Goal: Find specific page/section: Find specific page/section

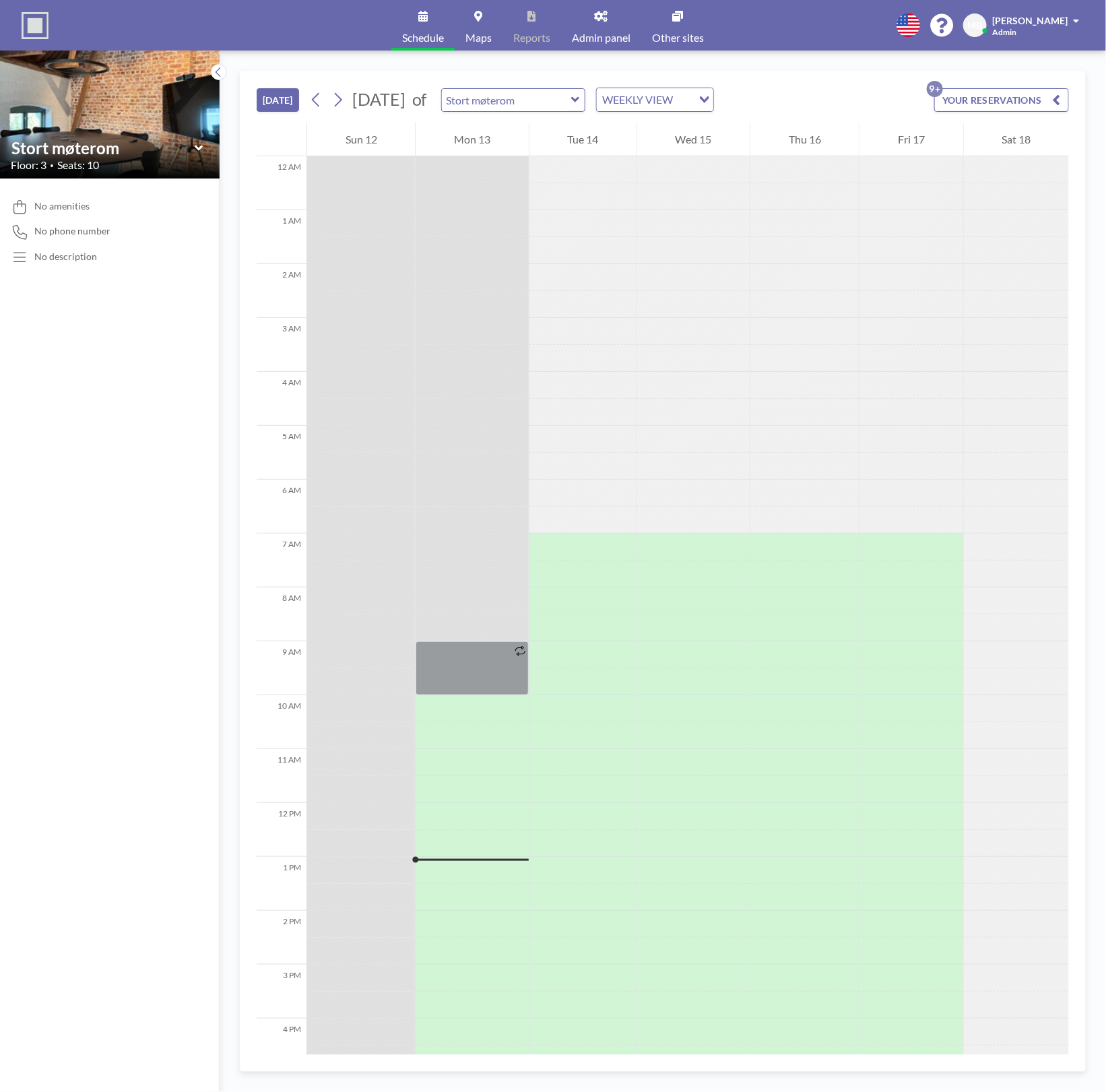
click at [580, 102] on icon at bounding box center [576, 99] width 9 height 14
type input "Stort møterom"
click at [580, 102] on icon at bounding box center [576, 99] width 9 height 14
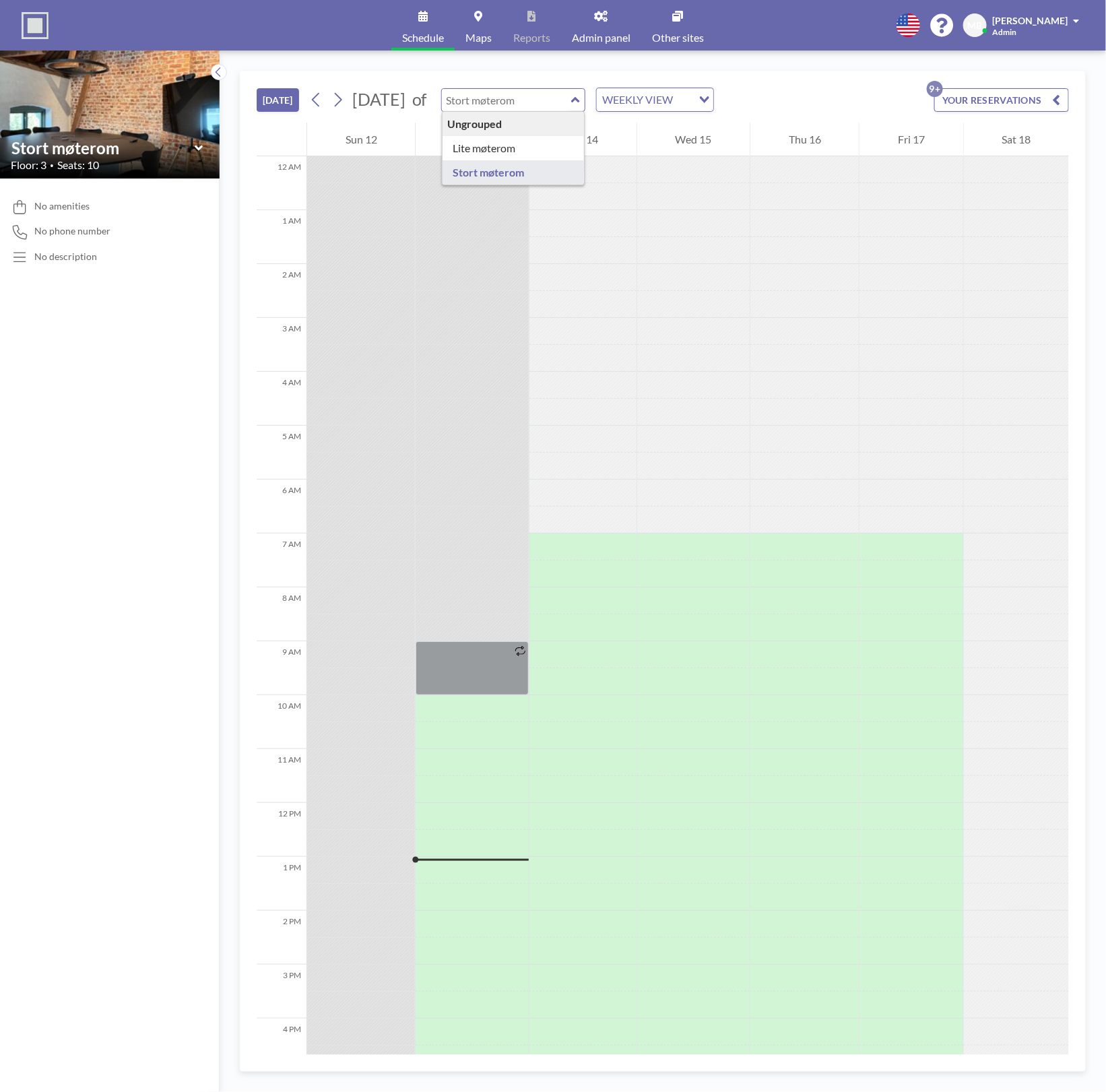
type input "Stort møterom"
click at [580, 102] on icon at bounding box center [576, 99] width 9 height 14
type input "Stort møterom"
click at [580, 102] on icon at bounding box center [576, 99] width 9 height 14
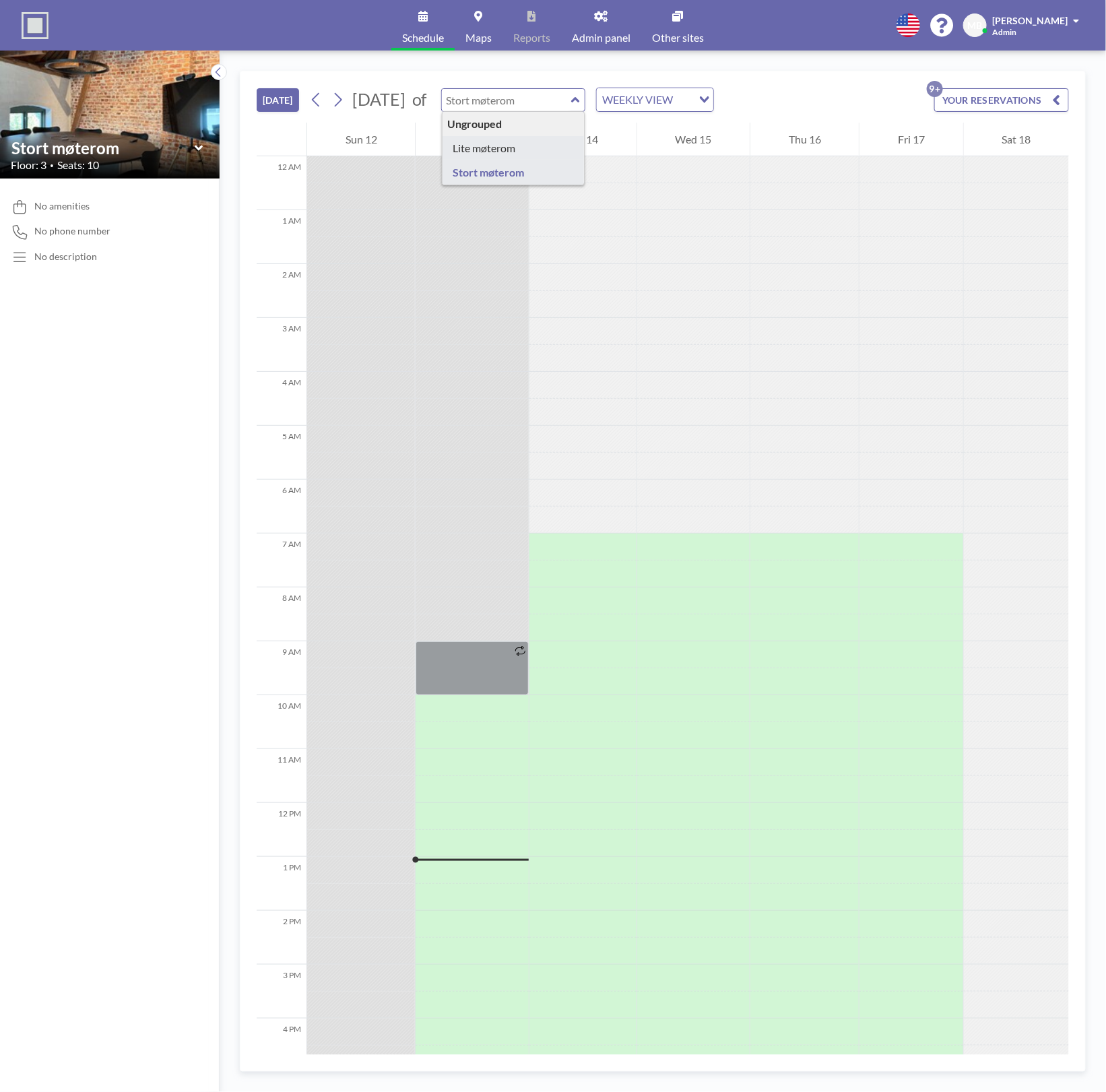
type input "Lite møterom"
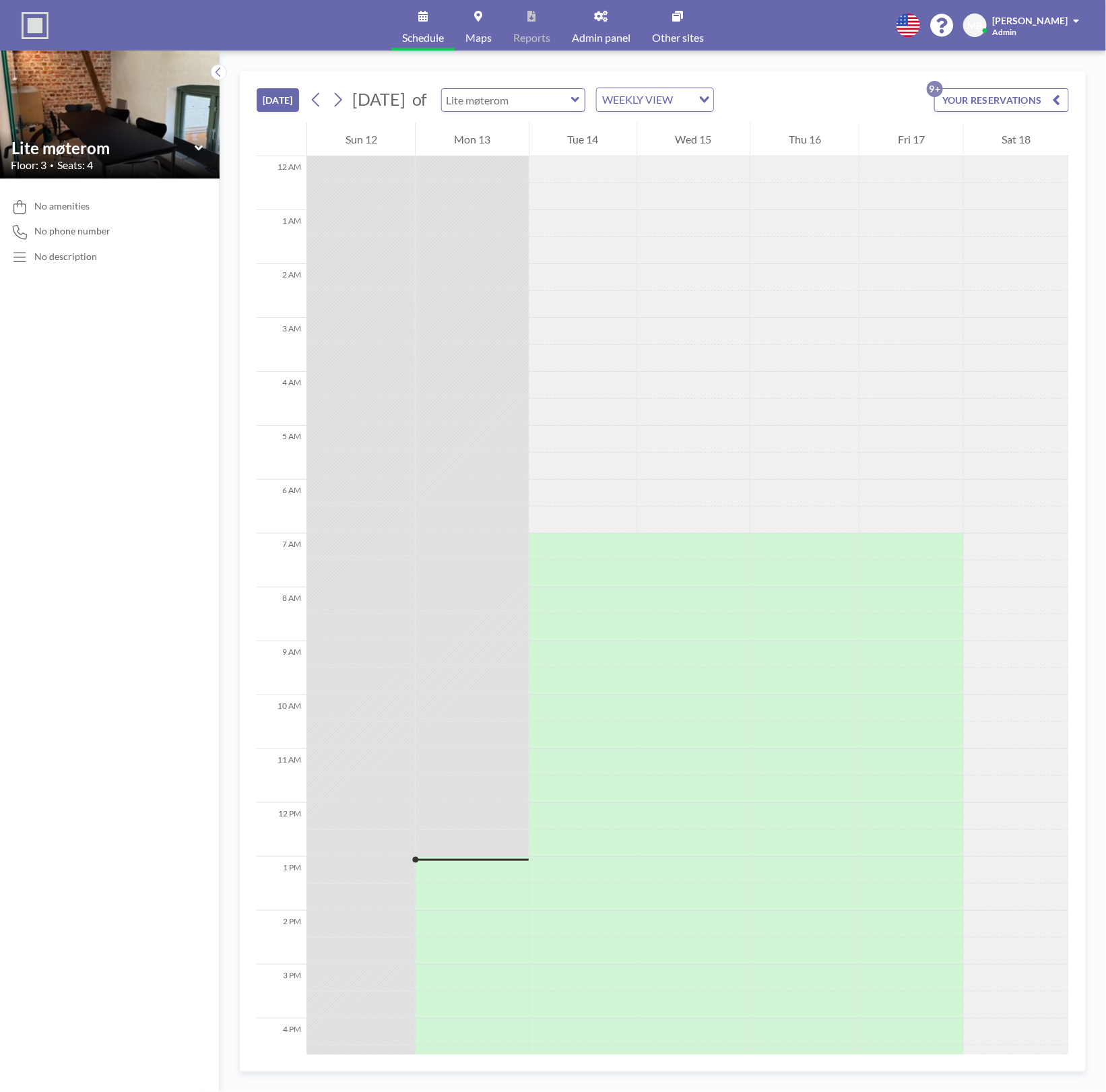
click at [571, 109] on input "text" at bounding box center [506, 99] width 129 height 22
type input "Lite møterom"
click at [580, 97] on icon at bounding box center [576, 99] width 9 height 14
type input "Lite møterom"
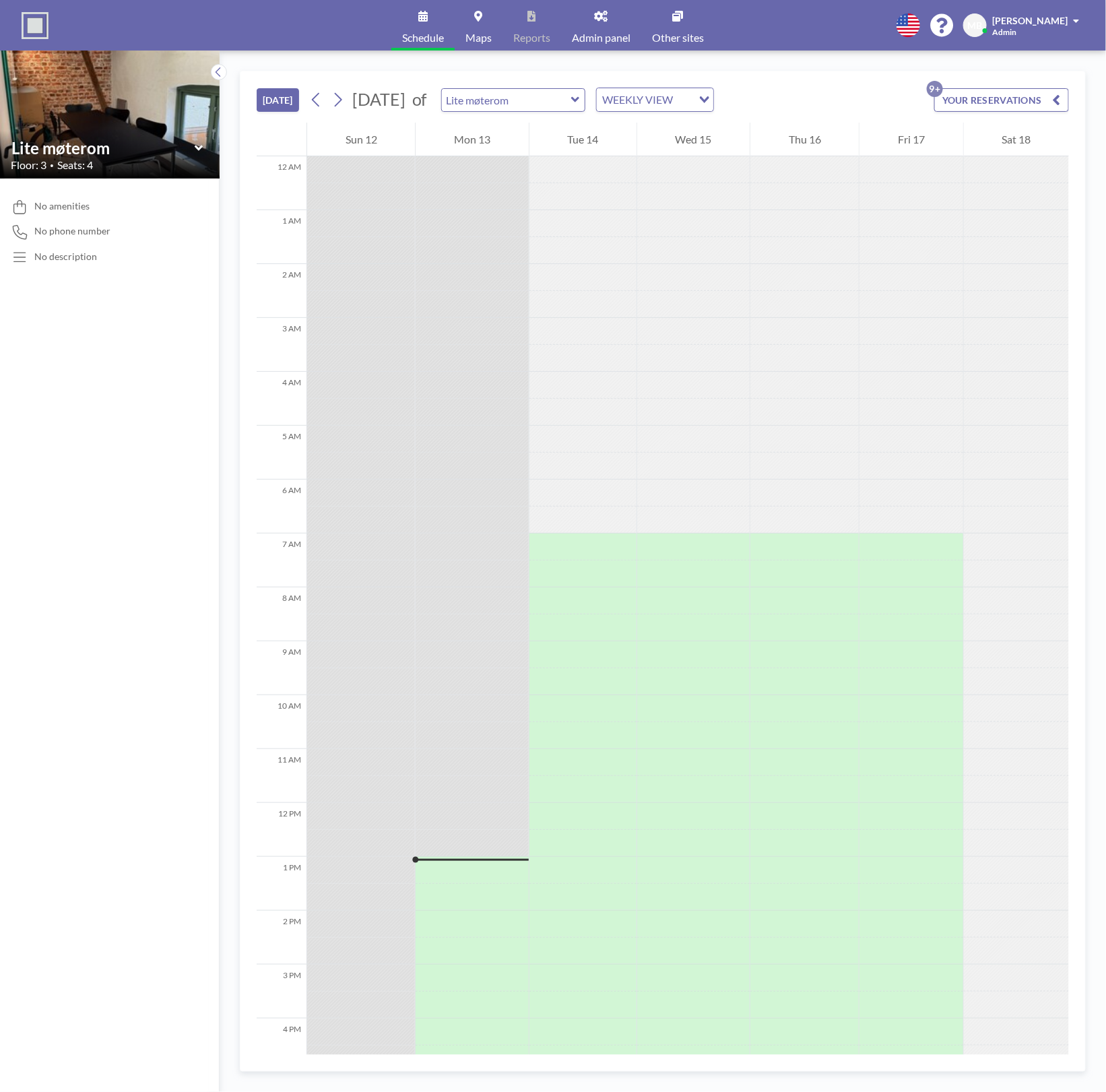
click at [579, 101] on icon at bounding box center [575, 99] width 8 height 5
type input "Stort møterom"
